Goal: Task Accomplishment & Management: Manage account settings

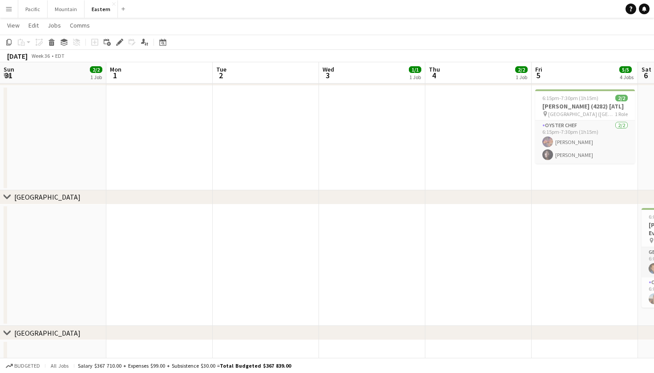
scroll to position [0, 227]
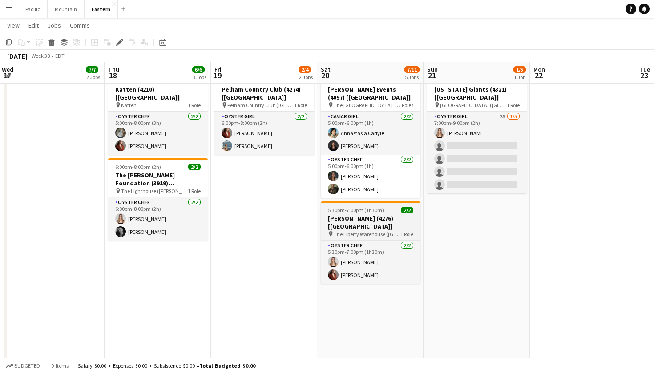
scroll to position [367, 0]
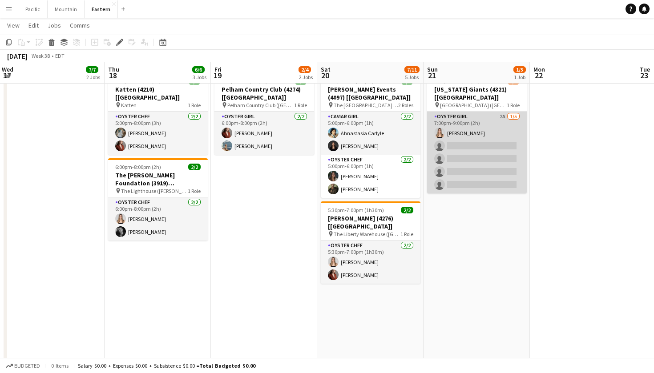
click at [509, 137] on app-card-role "Oyster Girl 2A 1/5 7:00pm-9:00pm (2h) Diana Barbosa Da Silva single-neutral-act…" at bounding box center [477, 153] width 100 height 82
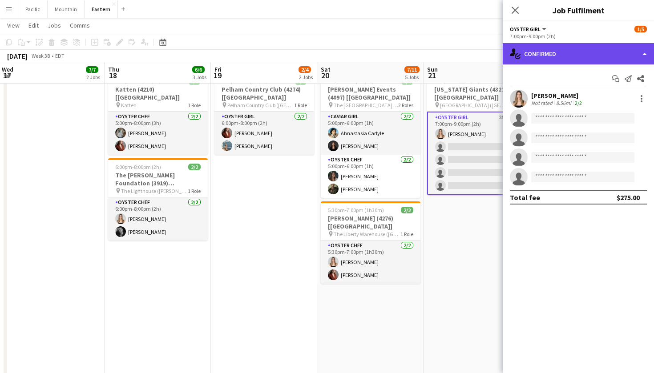
click at [614, 56] on div "single-neutral-actions-check-2 Confirmed" at bounding box center [577, 53] width 151 height 21
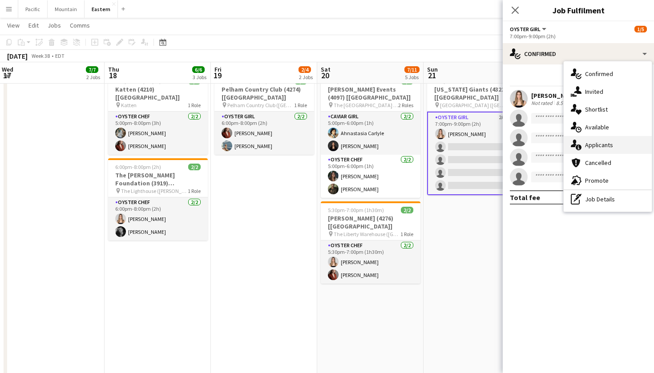
click at [628, 143] on div "single-neutral-actions-information Applicants" at bounding box center [607, 145] width 88 height 18
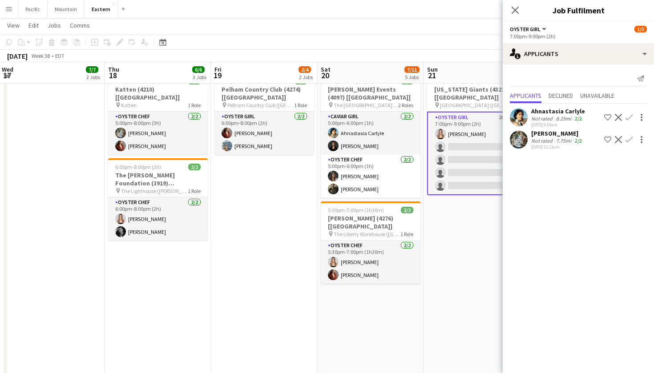
click at [628, 120] on app-icon "Confirm" at bounding box center [628, 117] width 7 height 7
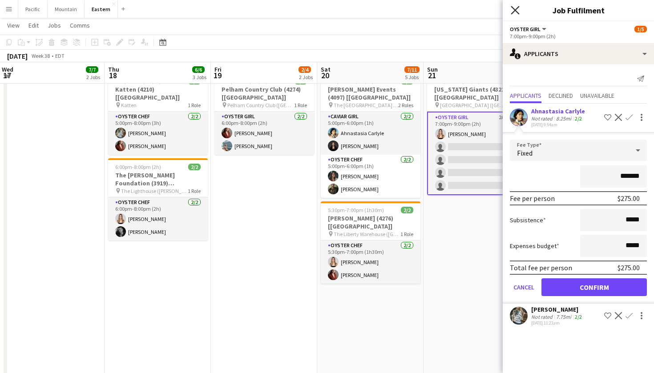
click at [518, 8] on icon "Close pop-in" at bounding box center [514, 10] width 8 height 8
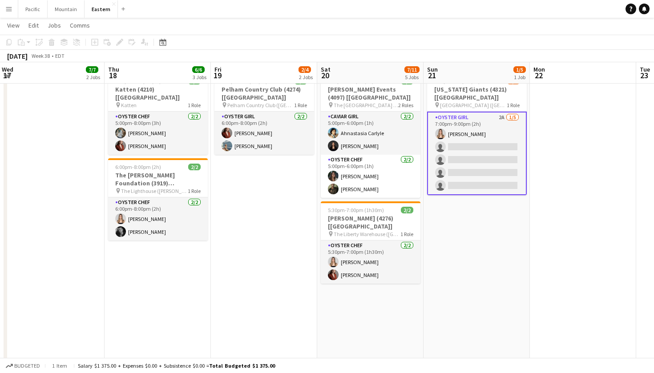
click at [470, 220] on app-date-cell "7:00pm-9:00pm (2h) 1/5 New York Giants (4321) [NYC] pin MetLife Stadium (East R…" at bounding box center [476, 324] width 106 height 511
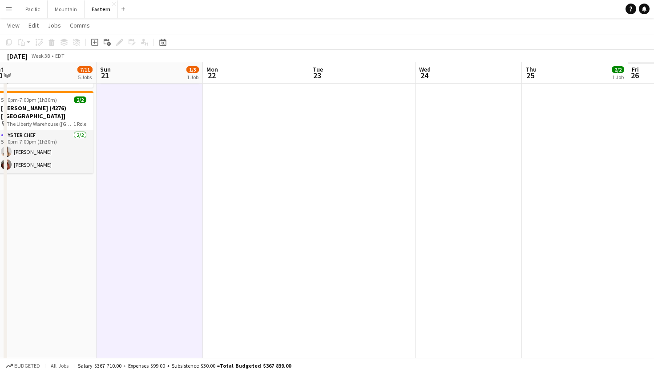
scroll to position [0, 385]
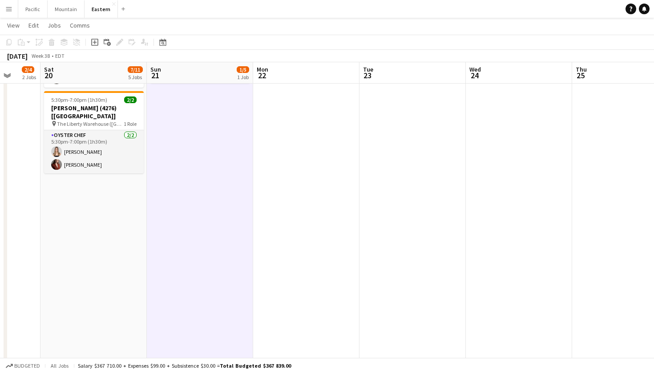
click at [5, 10] on app-icon "Menu" at bounding box center [8, 8] width 7 height 7
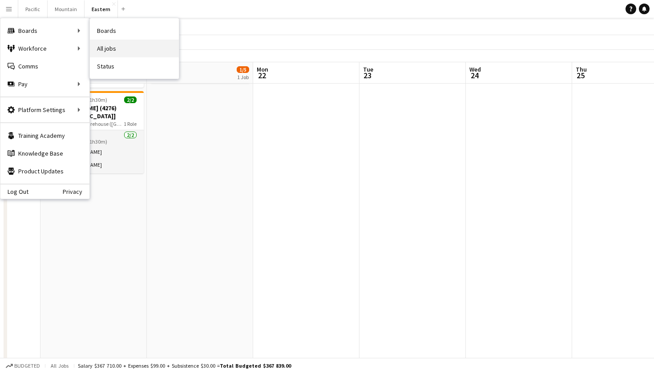
click at [126, 50] on link "All jobs" at bounding box center [134, 49] width 89 height 18
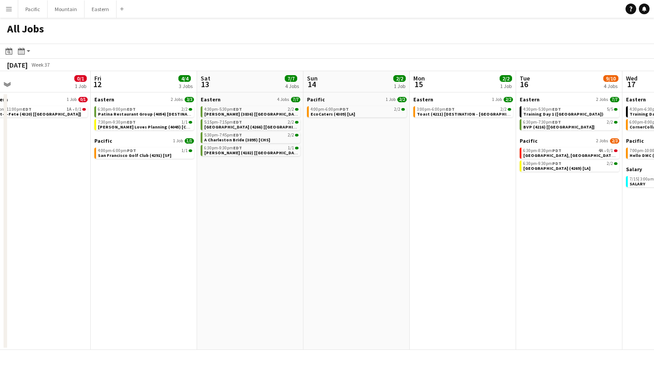
scroll to position [0, 345]
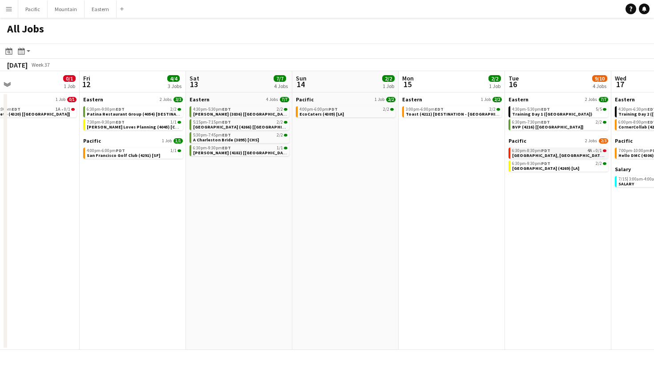
click at [546, 153] on span "Park Hyatt Aviara Resort, Golf Club & Spa (4319) [LA]" at bounding box center [569, 156] width 114 height 6
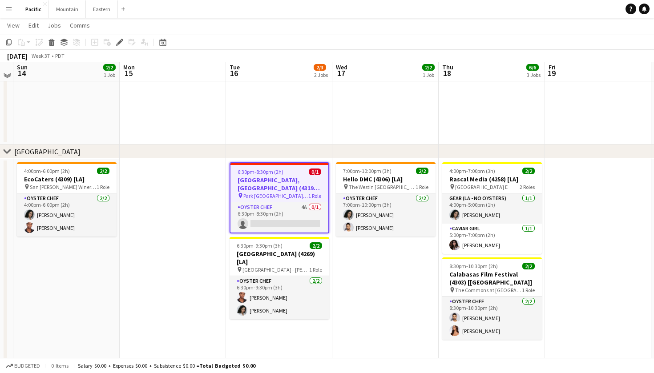
scroll to position [150, 0]
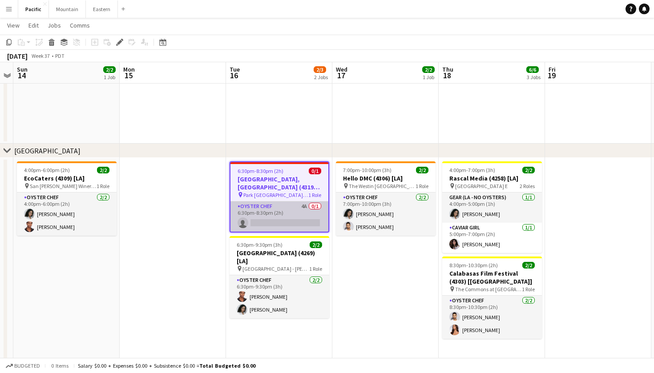
click at [305, 212] on app-card-role "Oyster Chef 4A 0/1 6:30pm-8:30pm (2h) single-neutral-actions" at bounding box center [279, 216] width 98 height 30
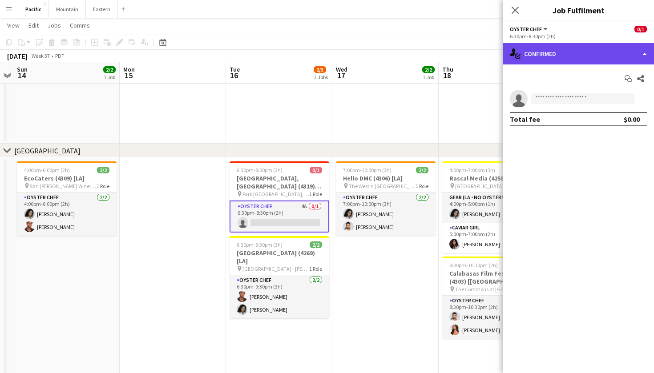
click at [634, 53] on div "single-neutral-actions-check-2 Confirmed" at bounding box center [577, 53] width 151 height 21
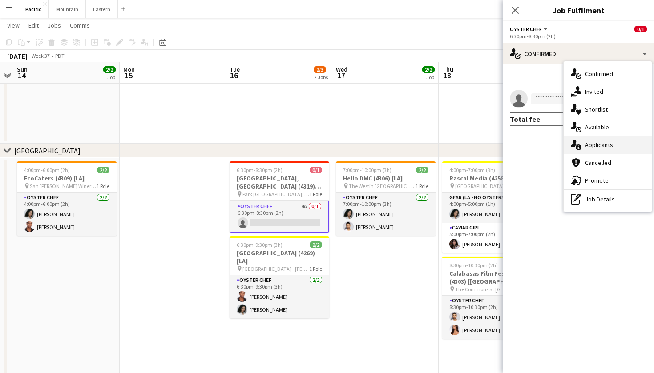
click at [614, 147] on div "single-neutral-actions-information Applicants" at bounding box center [607, 145] width 88 height 18
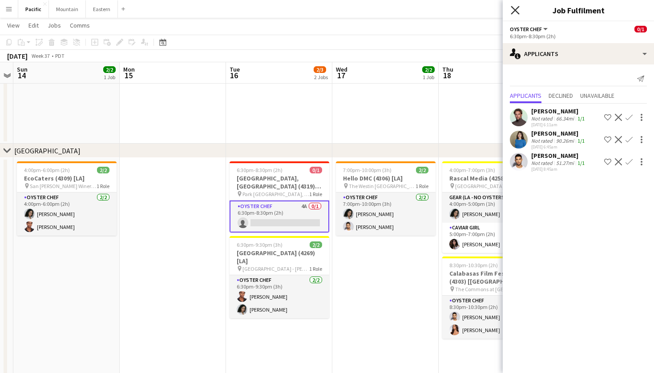
click at [512, 10] on icon "Close pop-in" at bounding box center [514, 10] width 8 height 8
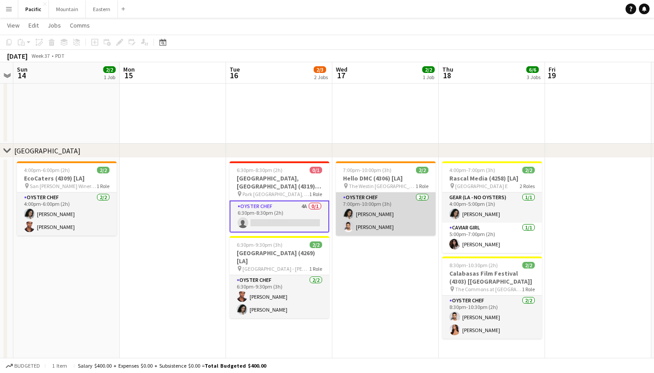
click at [390, 229] on app-card-role "Oyster Chef 2/2 7:00pm-10:00pm (3h) Natalie Reynafarje Jared Griffith" at bounding box center [386, 214] width 100 height 43
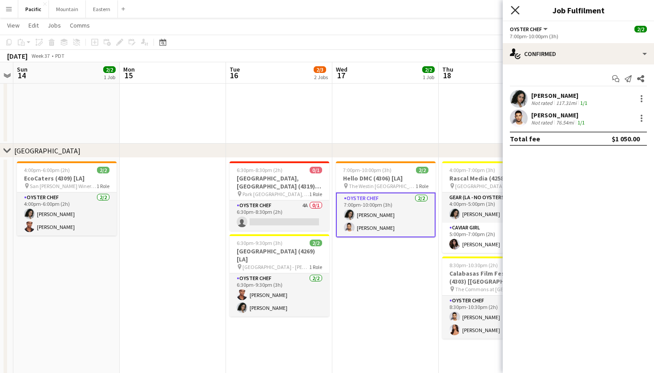
click at [517, 7] on icon "Close pop-in" at bounding box center [514, 10] width 8 height 8
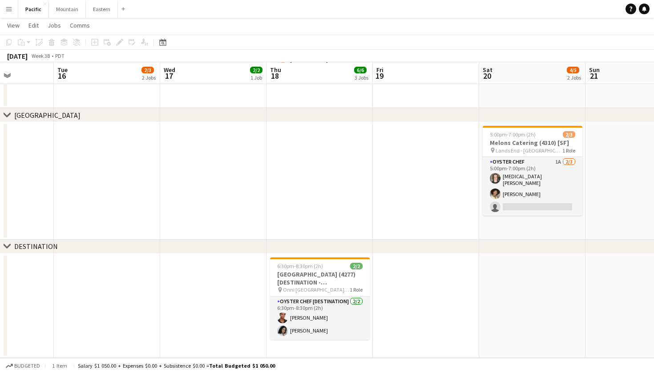
scroll to position [281, 0]
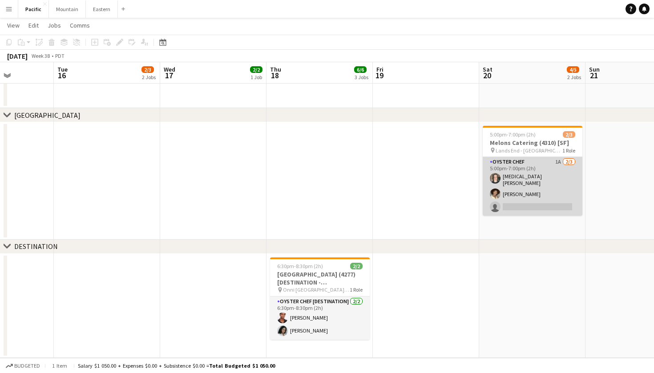
click at [514, 189] on app-card-role "Oyster Chef 1A 2/3 5:00pm-7:00pm (2h) Tao Scohy Christa Moreland single-neutral…" at bounding box center [532, 186] width 100 height 59
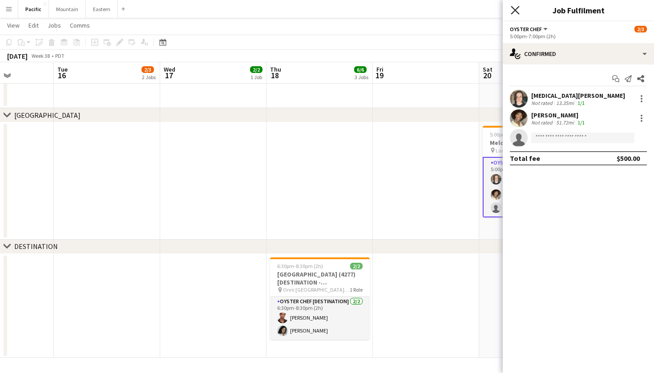
click at [515, 10] on icon "Close pop-in" at bounding box center [514, 10] width 8 height 8
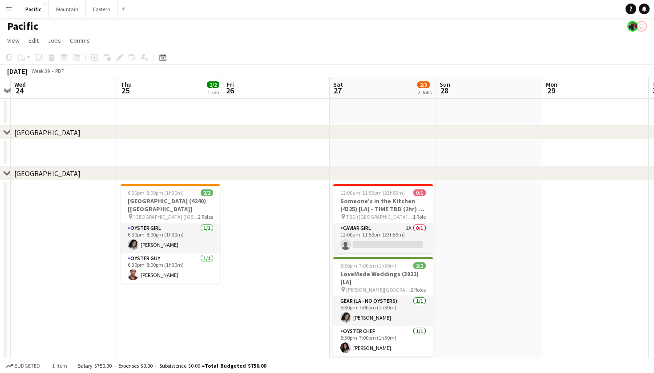
scroll to position [4, 0]
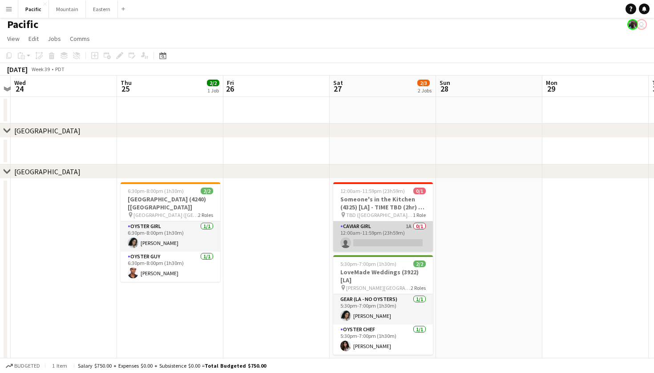
click at [397, 233] on app-card-role "Caviar Girl 1A 0/1 12:00am-11:59pm (23h59m) single-neutral-actions" at bounding box center [383, 236] width 100 height 30
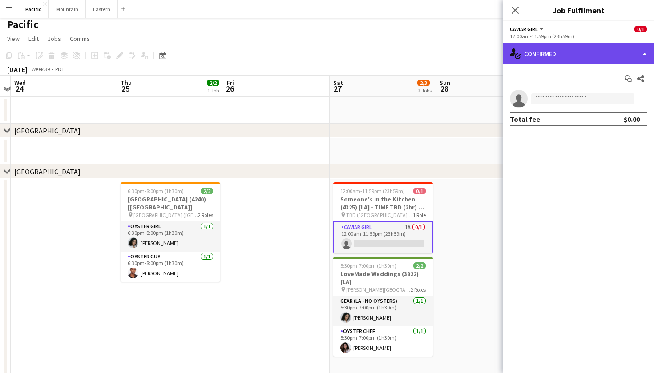
click at [606, 56] on div "single-neutral-actions-check-2 Confirmed" at bounding box center [577, 53] width 151 height 21
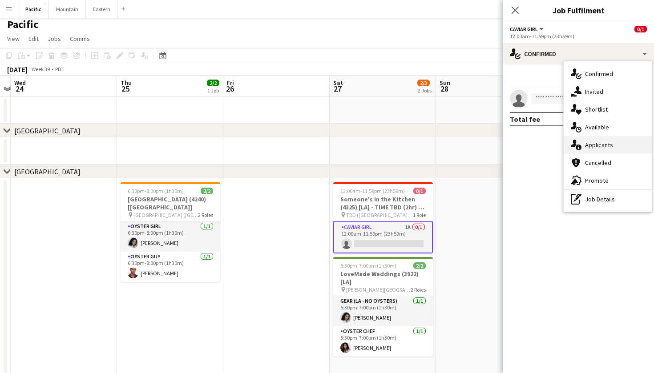
click at [618, 143] on div "single-neutral-actions-information Applicants" at bounding box center [607, 145] width 88 height 18
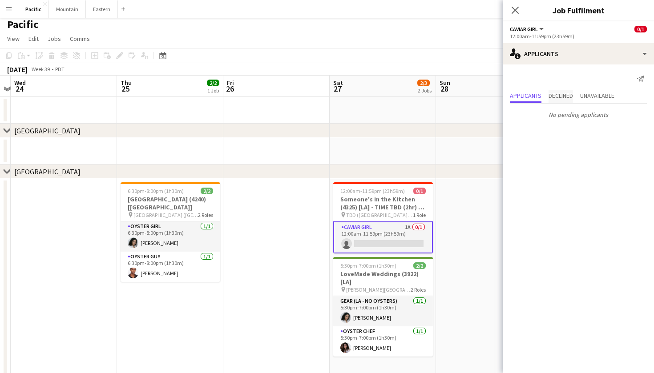
click at [568, 100] on span "Declined" at bounding box center [560, 96] width 24 height 13
click at [602, 79] on span "Unavailable" at bounding box center [597, 77] width 34 height 6
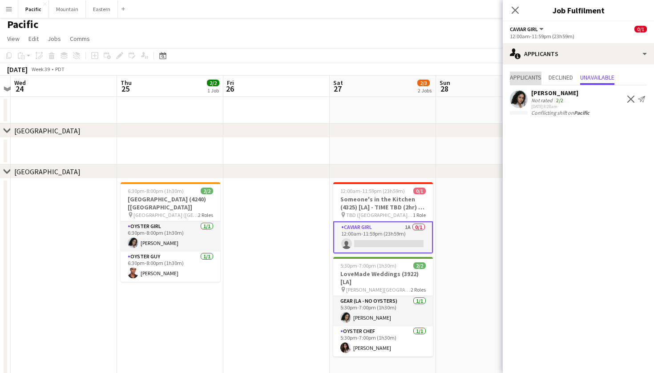
click at [524, 74] on span "Applicants" at bounding box center [526, 77] width 32 height 6
click at [511, 9] on icon "Close pop-in" at bounding box center [514, 10] width 8 height 8
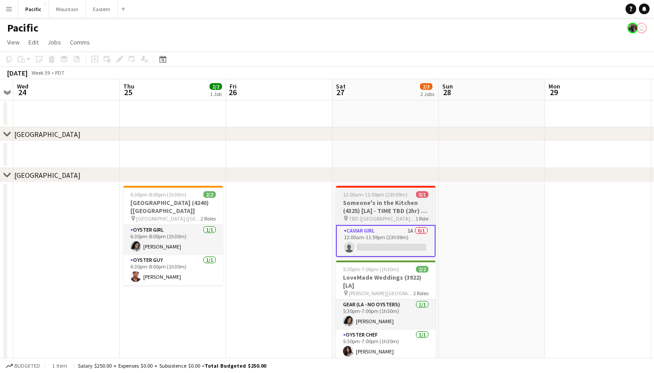
scroll to position [0, 0]
click at [411, 225] on app-card-role "Caviar Girl 1A 0/1 12:00am-11:59pm (23h59m) single-neutral-actions" at bounding box center [386, 241] width 100 height 32
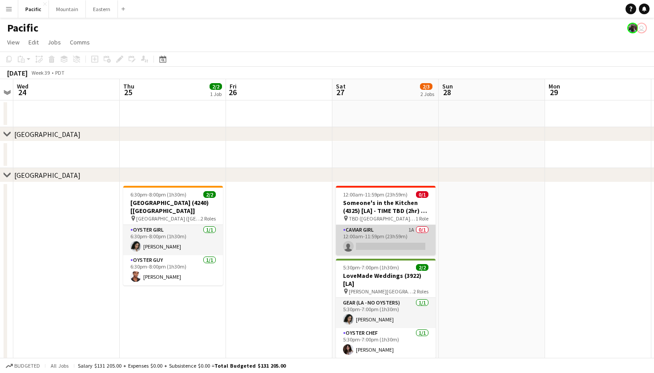
click at [412, 244] on app-card-role "Caviar Girl 1A 0/1 12:00am-11:59pm (23h59m) single-neutral-actions" at bounding box center [386, 240] width 100 height 30
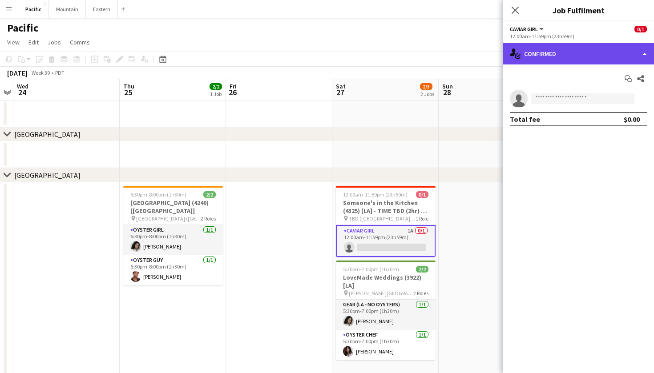
click at [591, 56] on div "single-neutral-actions-check-2 Confirmed" at bounding box center [577, 53] width 151 height 21
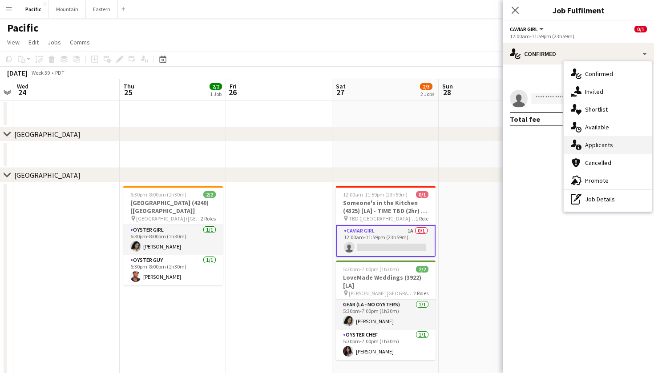
click at [610, 147] on span "Applicants" at bounding box center [599, 145] width 28 height 8
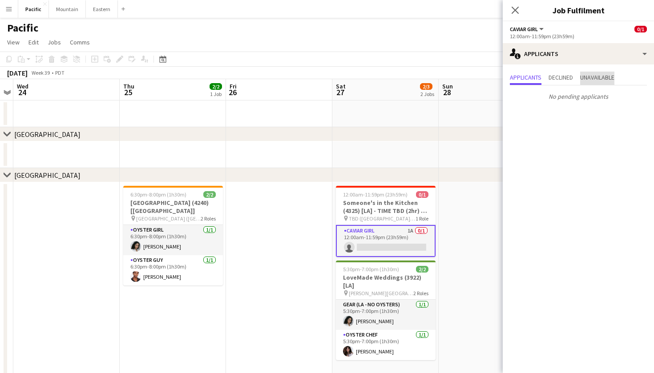
click at [606, 79] on span "Unavailable" at bounding box center [597, 77] width 34 height 6
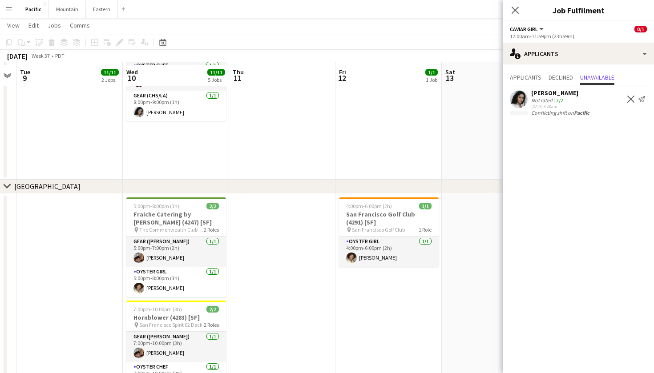
scroll to position [370, 0]
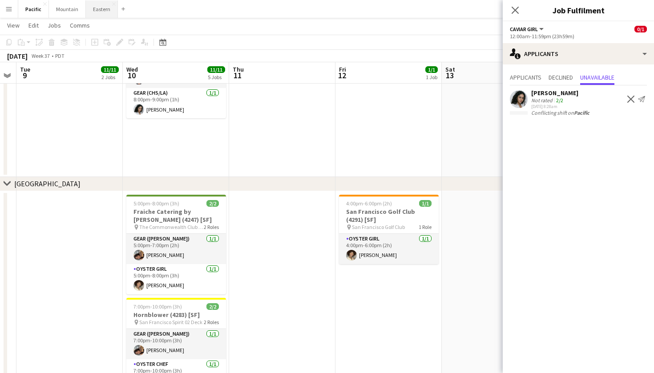
click at [89, 13] on button "Eastern Close" at bounding box center [102, 8] width 32 height 17
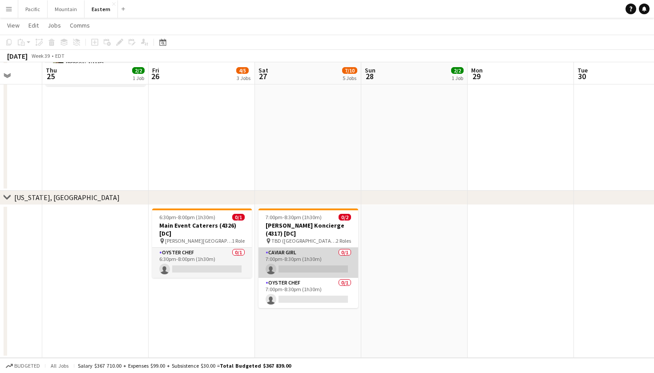
scroll to position [1076, 0]
